Goal: Find specific page/section: Locate a particular part of the current website

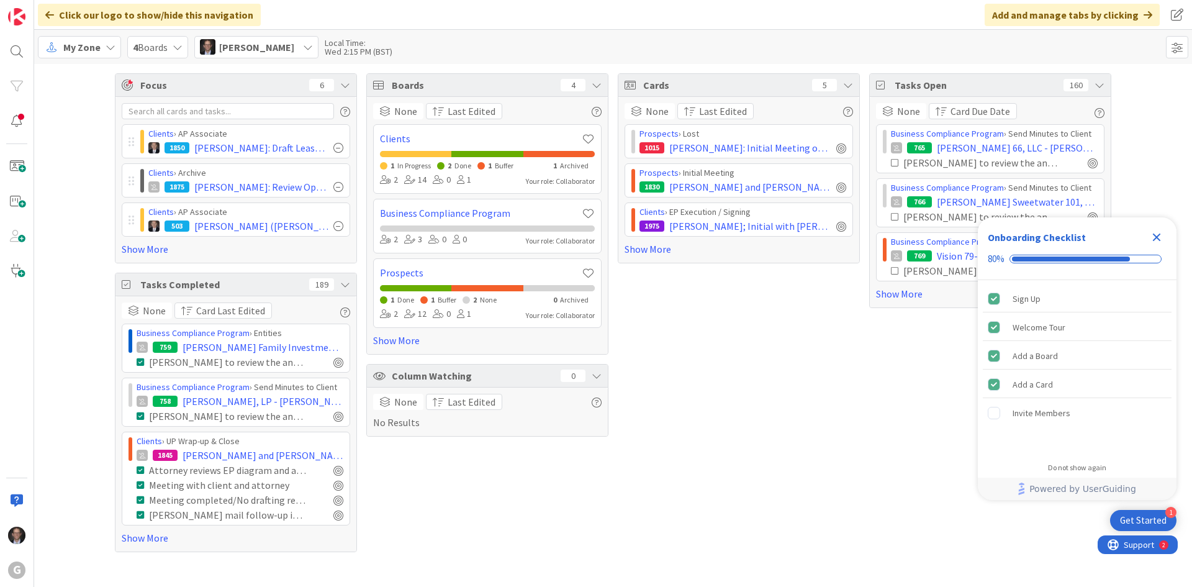
click at [92, 40] on span "My Zone" at bounding box center [81, 47] width 37 height 15
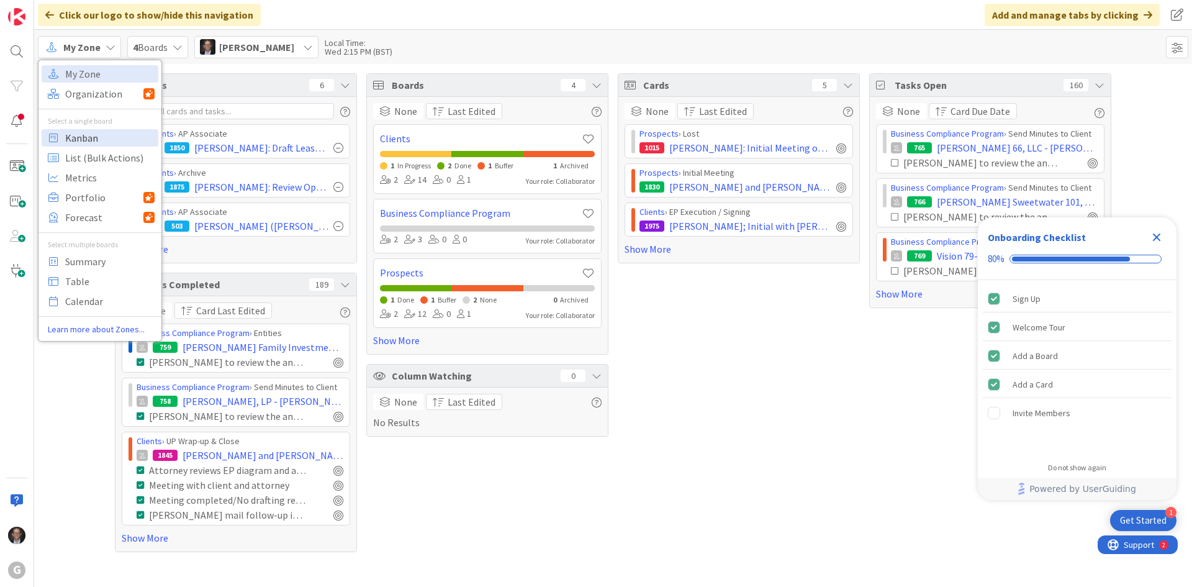
click at [83, 138] on span "Kanban" at bounding box center [109, 138] width 89 height 19
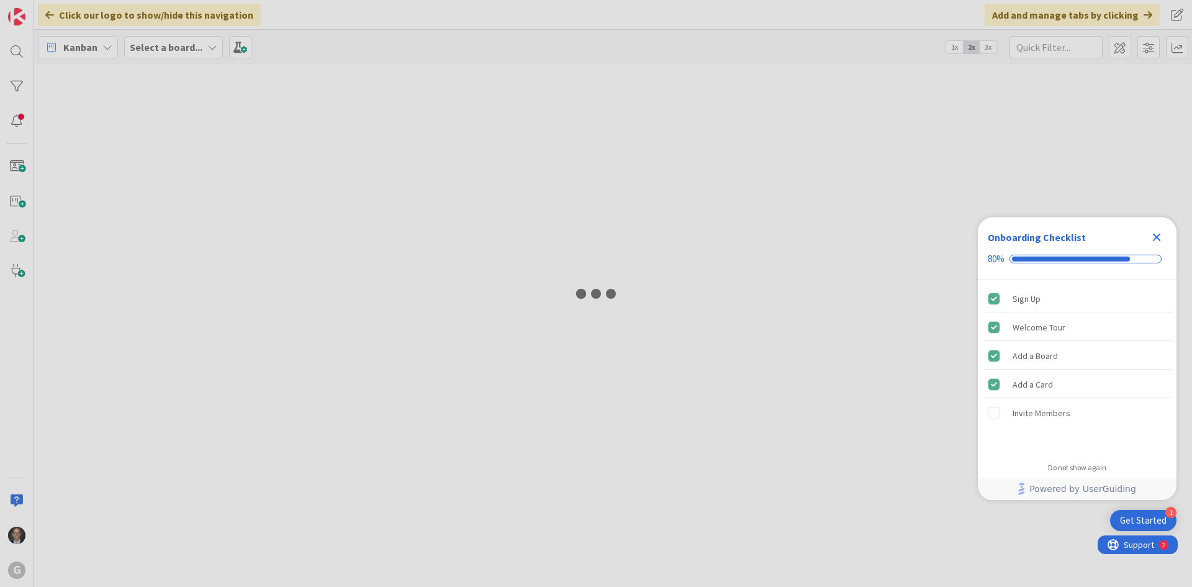
type input "[PERSON_NAME]"
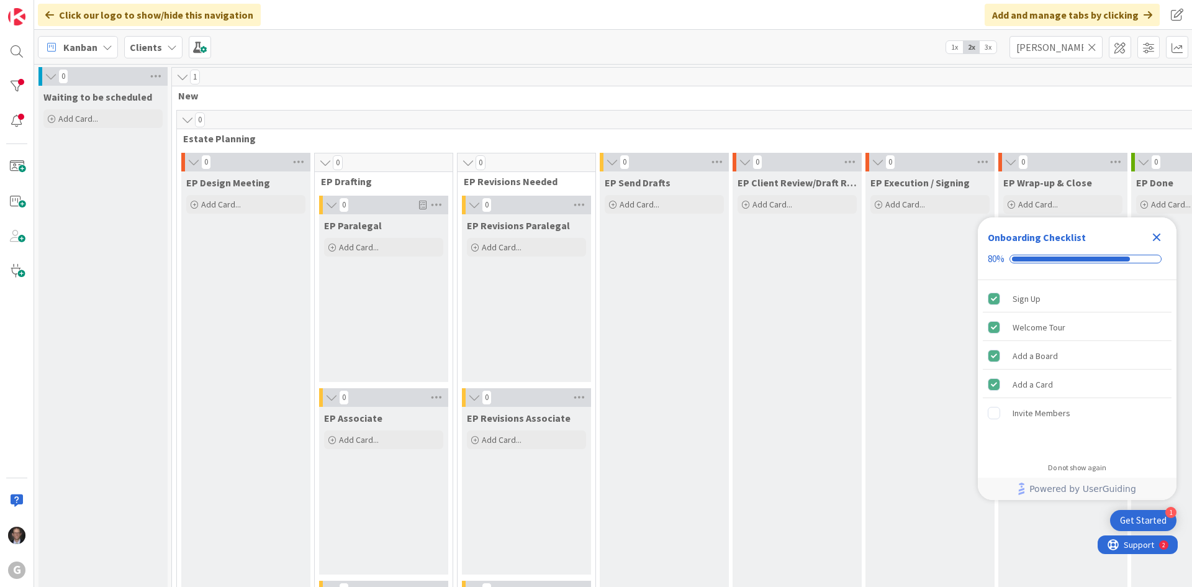
click at [1091, 47] on icon at bounding box center [1092, 47] width 9 height 11
click at [1065, 45] on input "text" at bounding box center [1055, 47] width 93 height 22
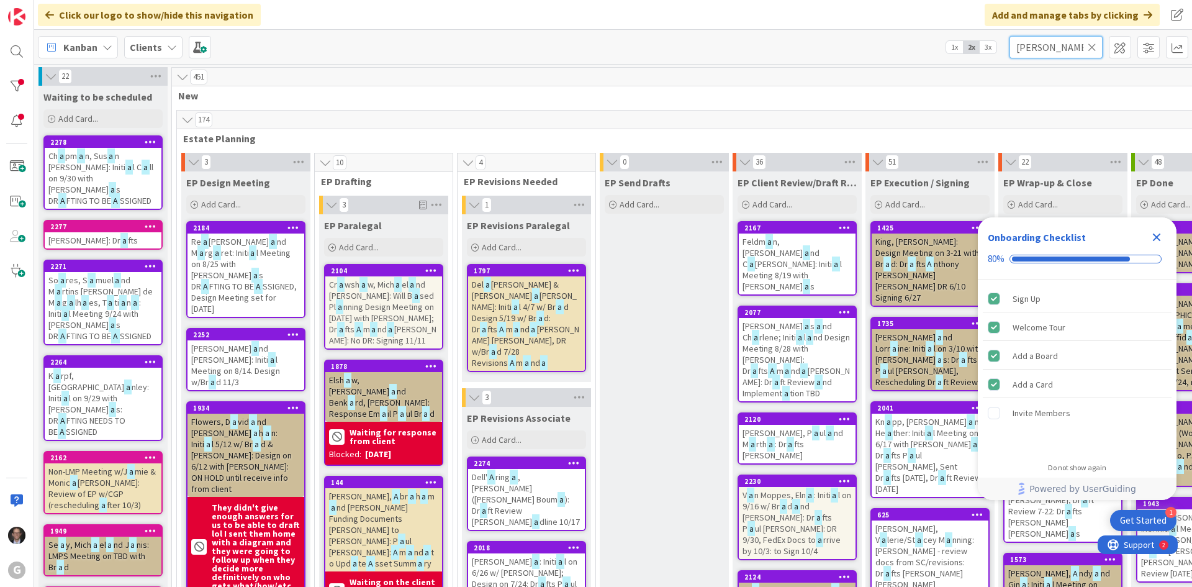
type input "[PERSON_NAME]"
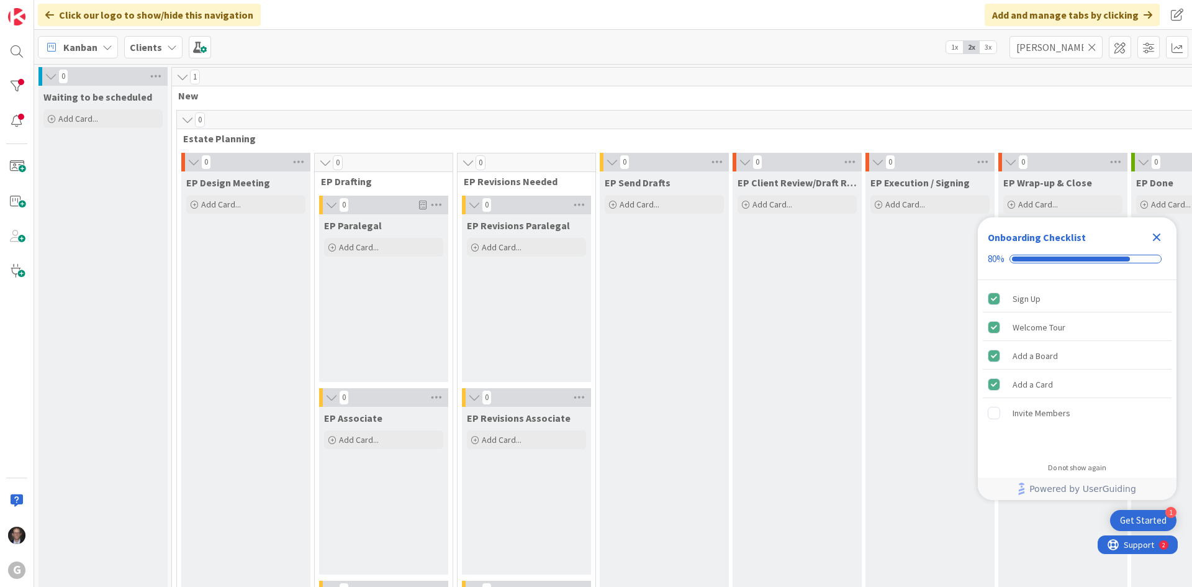
click at [1152, 237] on icon "Close Checklist" at bounding box center [1156, 237] width 15 height 15
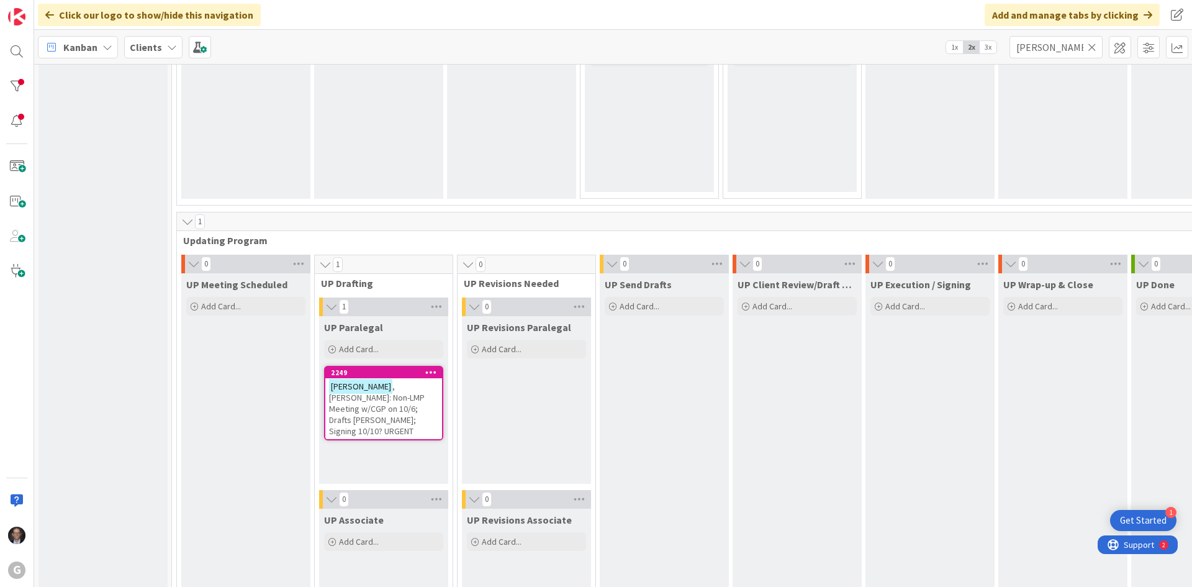
scroll to position [1738, 0]
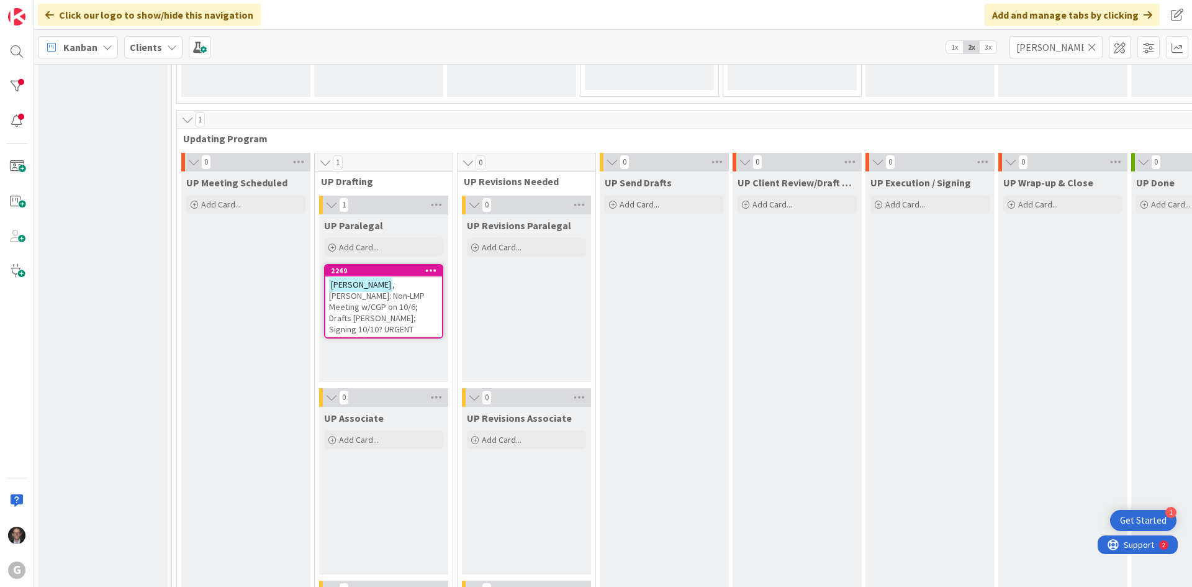
click at [377, 303] on span ", [PERSON_NAME]: Non-LMP Meeting w/CGP on 10/6; Drafts [PERSON_NAME]; Signing 1…" at bounding box center [377, 307] width 96 height 56
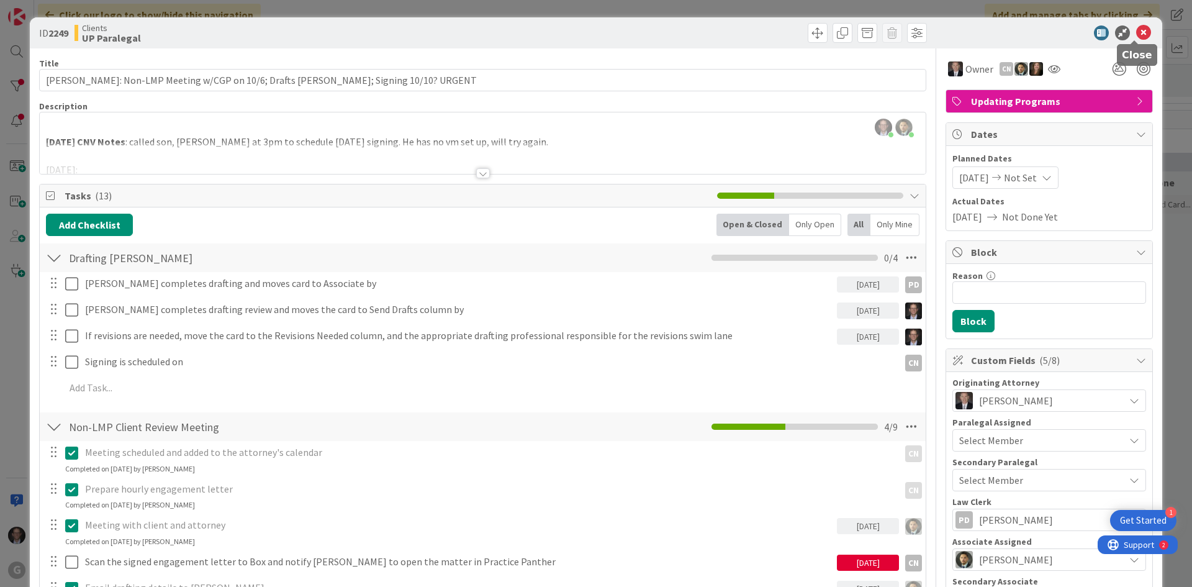
click at [1136, 28] on icon at bounding box center [1143, 32] width 15 height 15
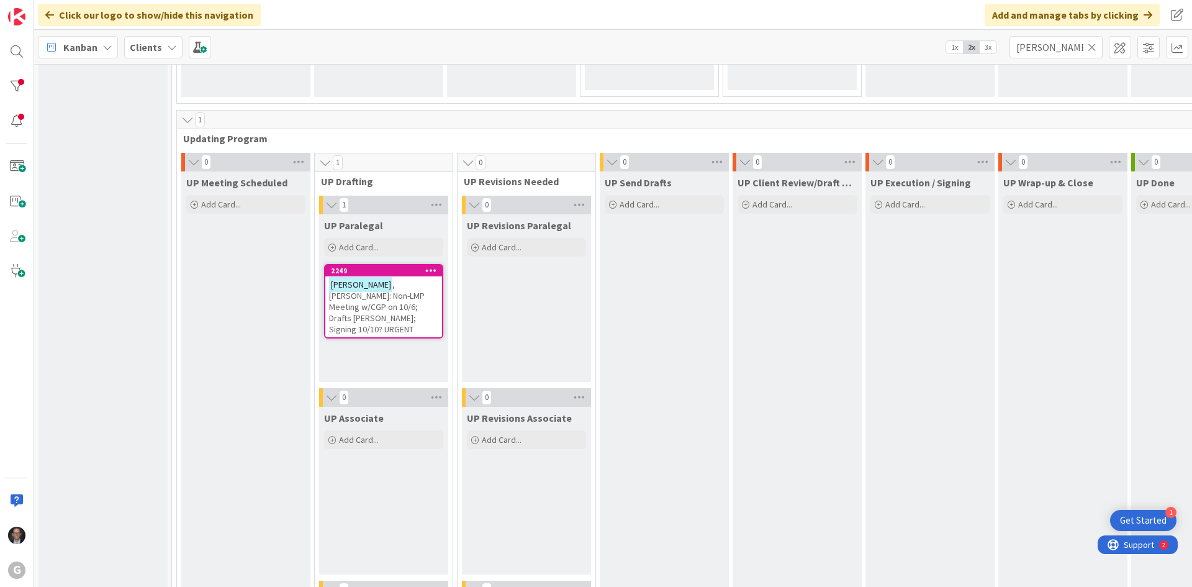
click at [1092, 45] on icon at bounding box center [1092, 47] width 9 height 11
click at [1080, 50] on input "text" at bounding box center [1055, 47] width 93 height 22
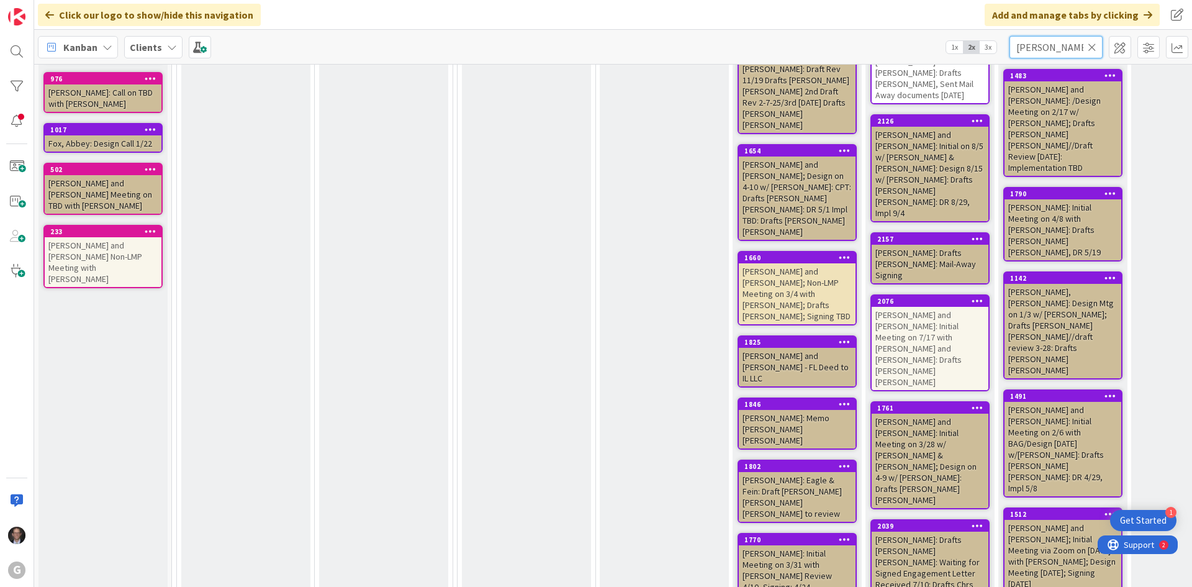
type input "[PERSON_NAME]"
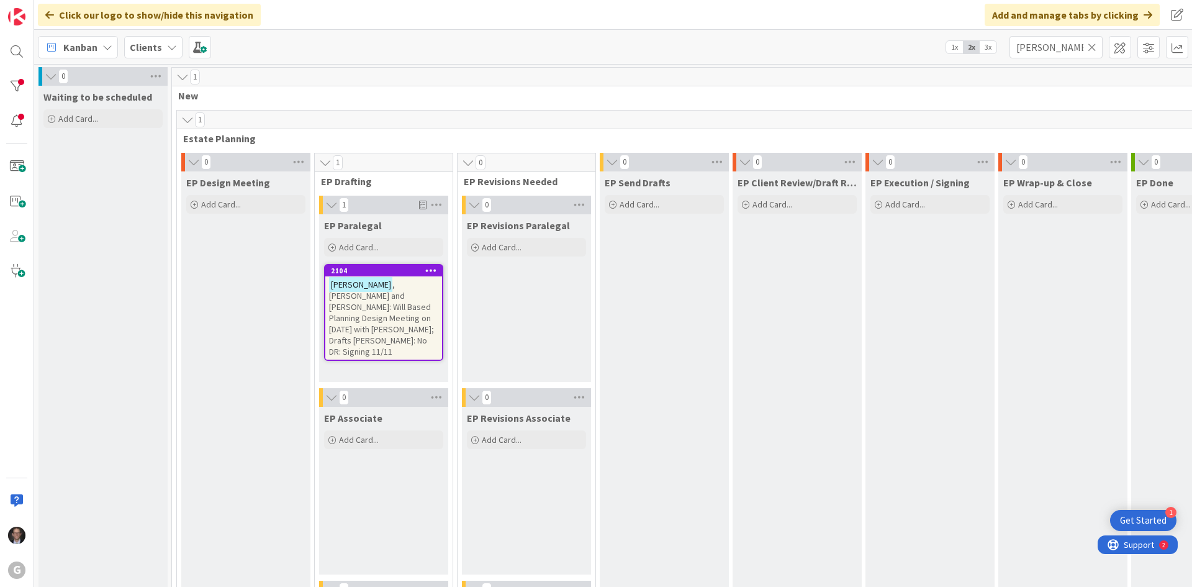
click at [384, 310] on span ", [PERSON_NAME] and [PERSON_NAME]: Will Based Planning Design Meeting on [DATE]…" at bounding box center [381, 318] width 105 height 78
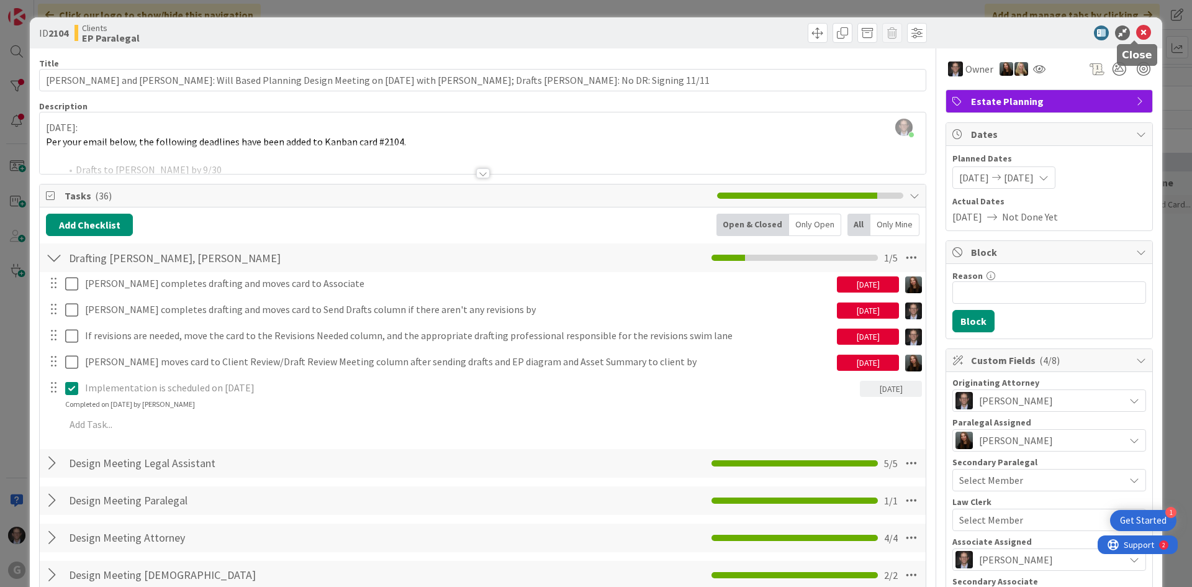
click at [1136, 31] on icon at bounding box center [1143, 32] width 15 height 15
